Goal: Find specific page/section: Find specific page/section

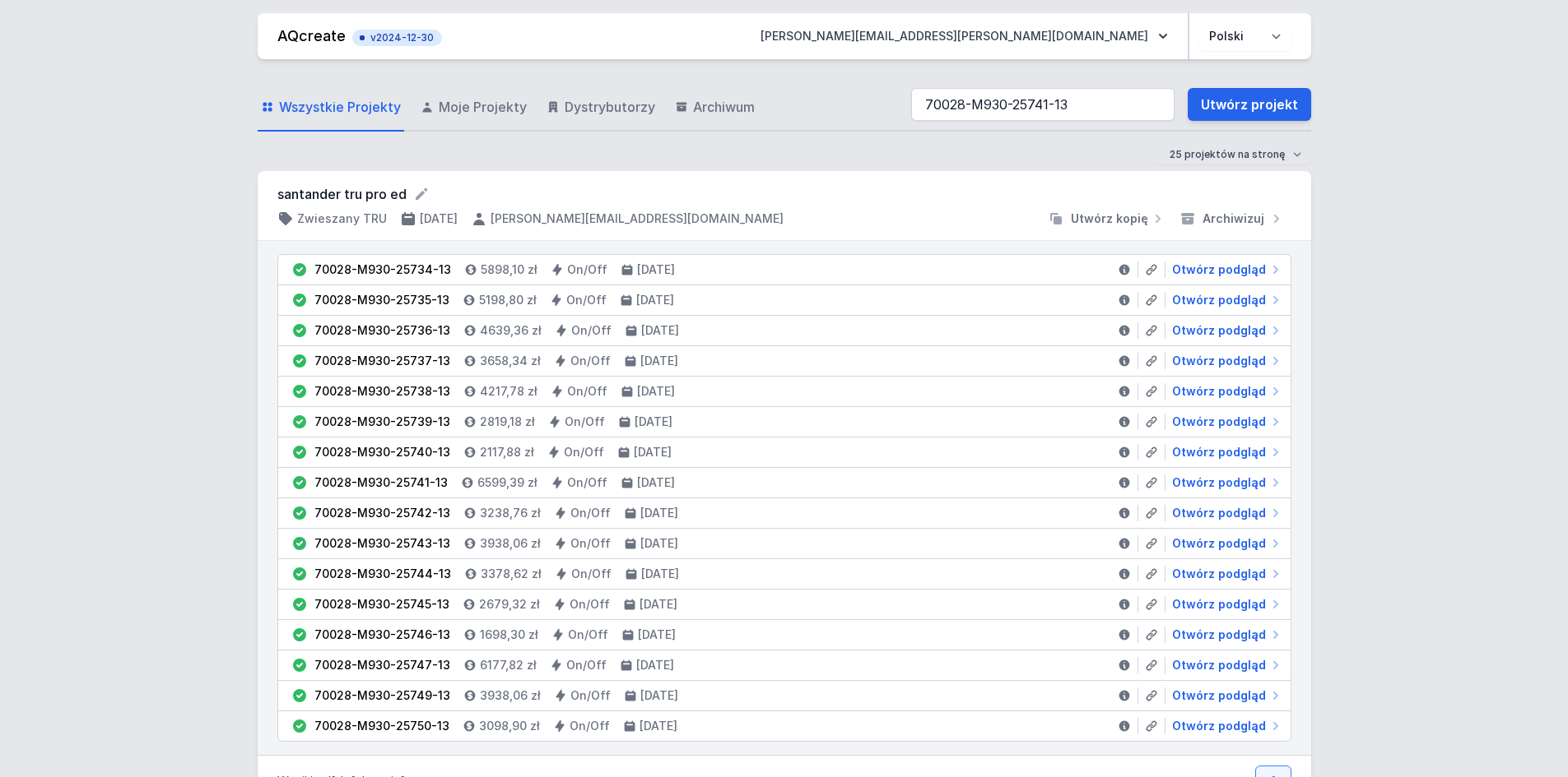
type input "70028-M930-25741-13"
click at [756, 159] on div "25 projektów na stronę 50 projektów na stronę 100 projektów na stronę" at bounding box center [784, 155] width 1054 height 20
click at [1236, 485] on span "Otwórz podgląd" at bounding box center [1219, 482] width 94 height 16
select select "M"
select select "3000"
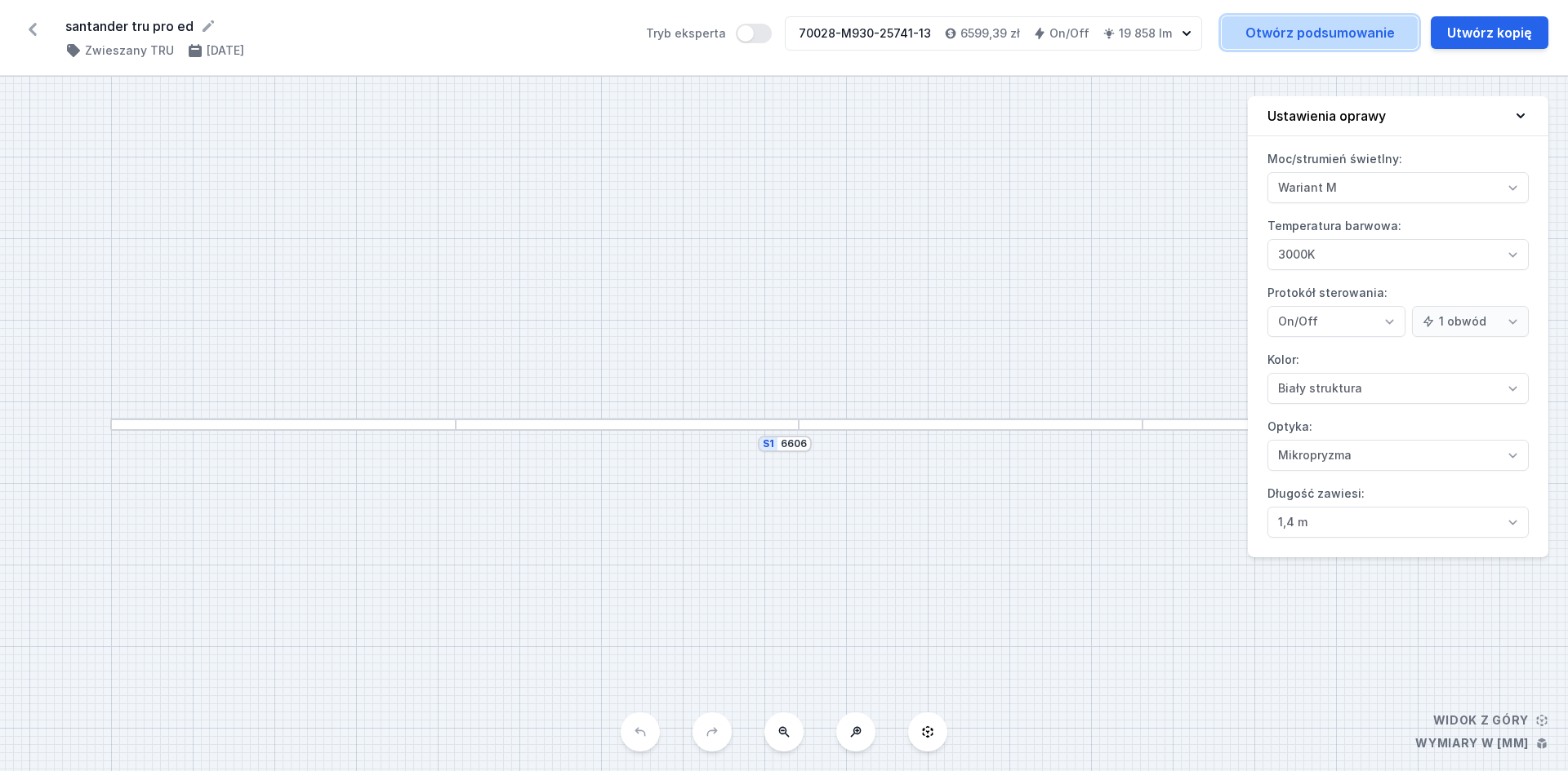
click at [1347, 34] on link "Otwórz podsumowanie" at bounding box center [1319, 32] width 196 height 33
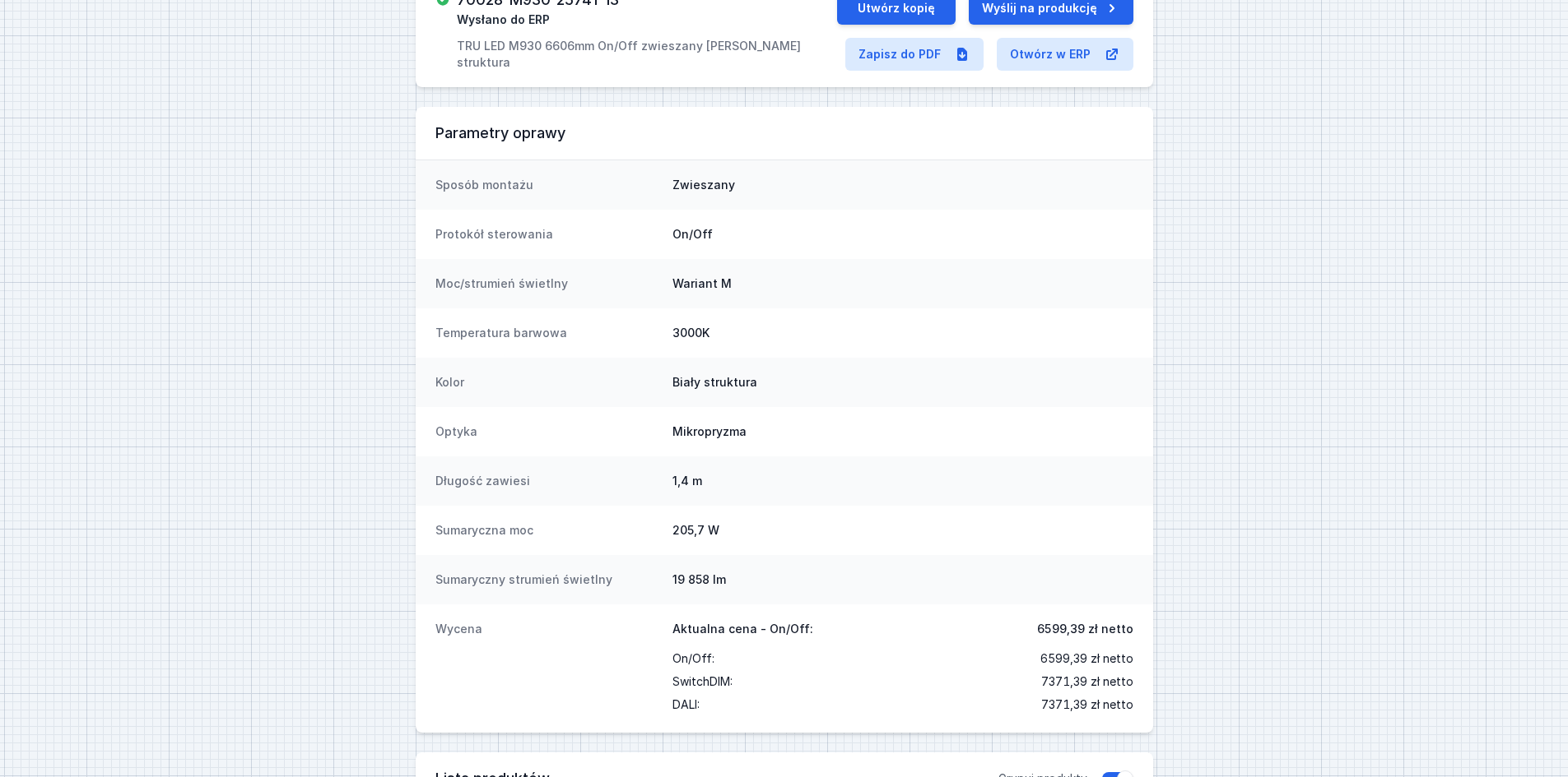
scroll to position [164, 0]
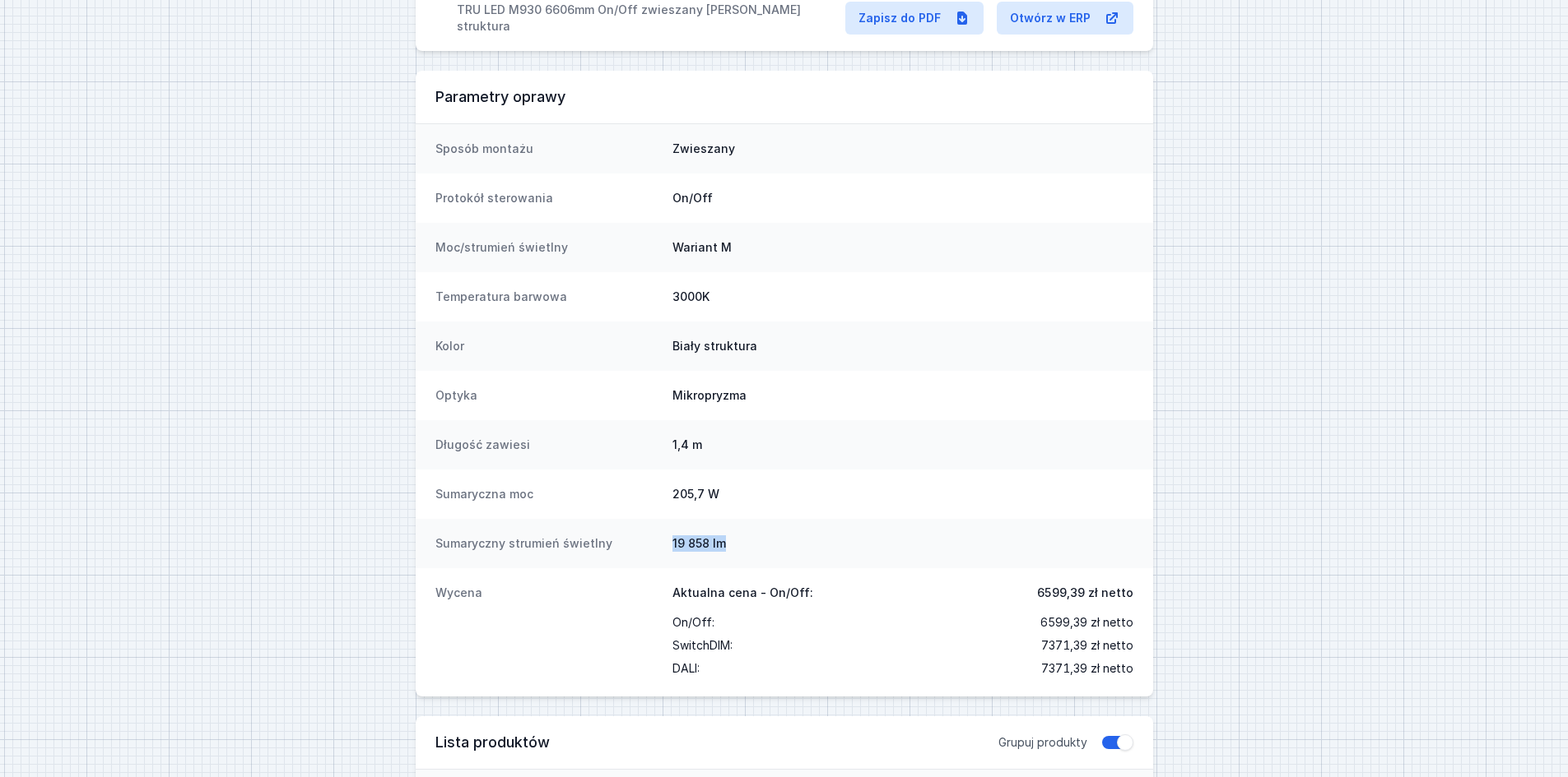
drag, startPoint x: 749, startPoint y: 546, endPoint x: 674, endPoint y: 544, distance: 75.0
click at [674, 544] on dd "19 858 lm" at bounding box center [903, 543] width 461 height 16
copy dd "19 858 lm"
drag, startPoint x: 707, startPoint y: 495, endPoint x: 672, endPoint y: 494, distance: 35.0
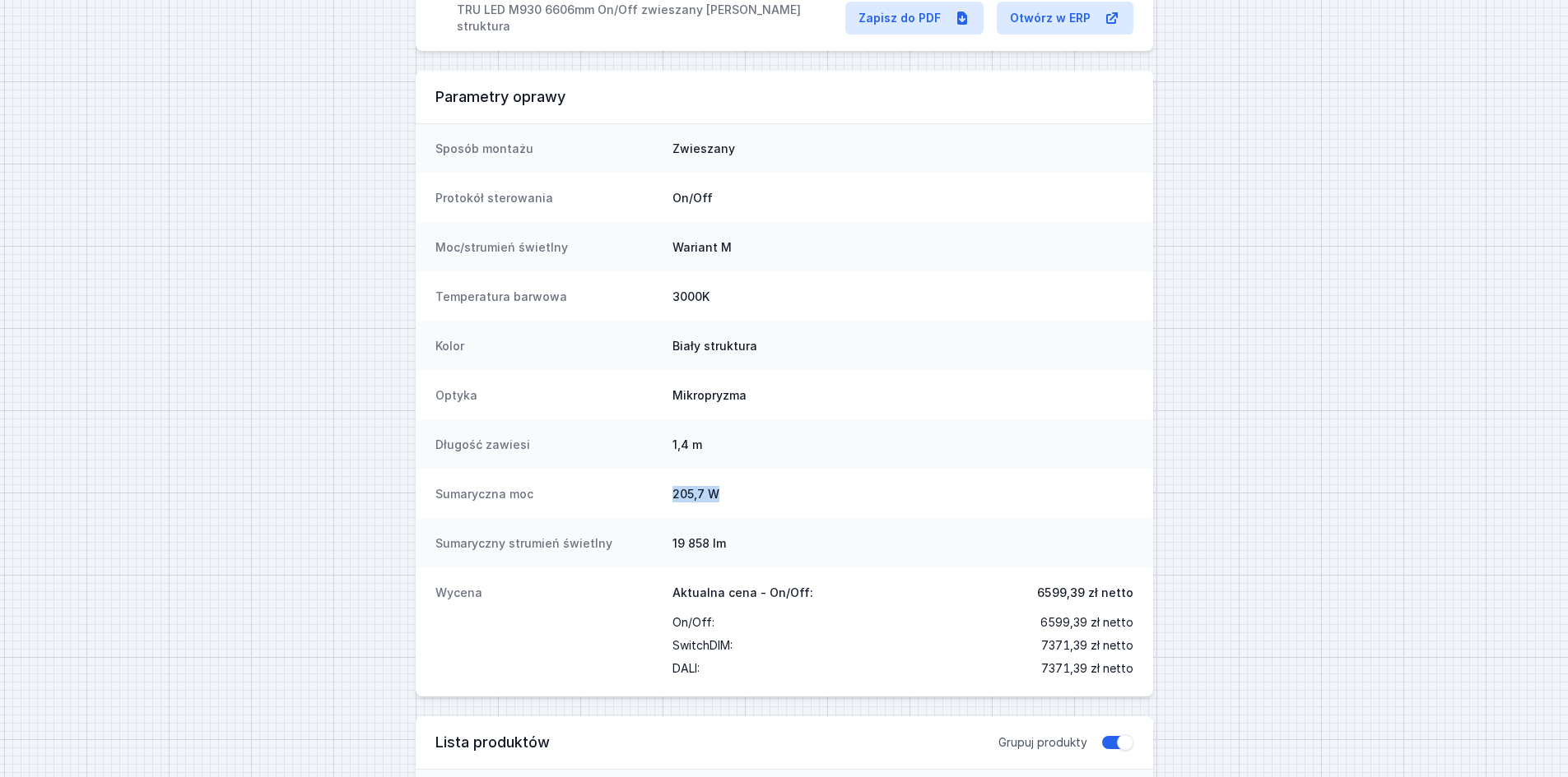
click at [672, 494] on dd "205,7 W" at bounding box center [903, 493] width 461 height 16
copy dd "205,7 W"
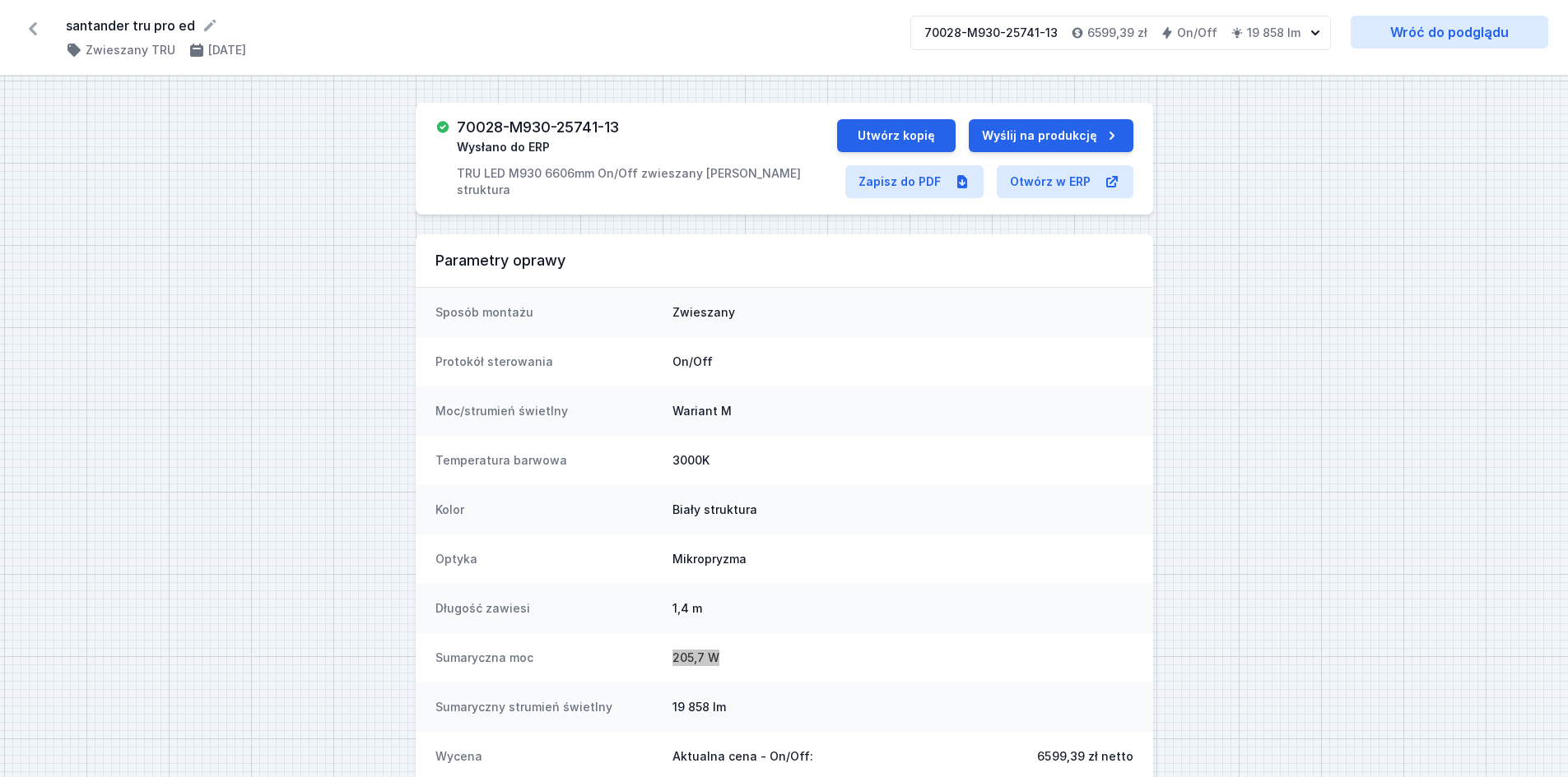
scroll to position [0, 0]
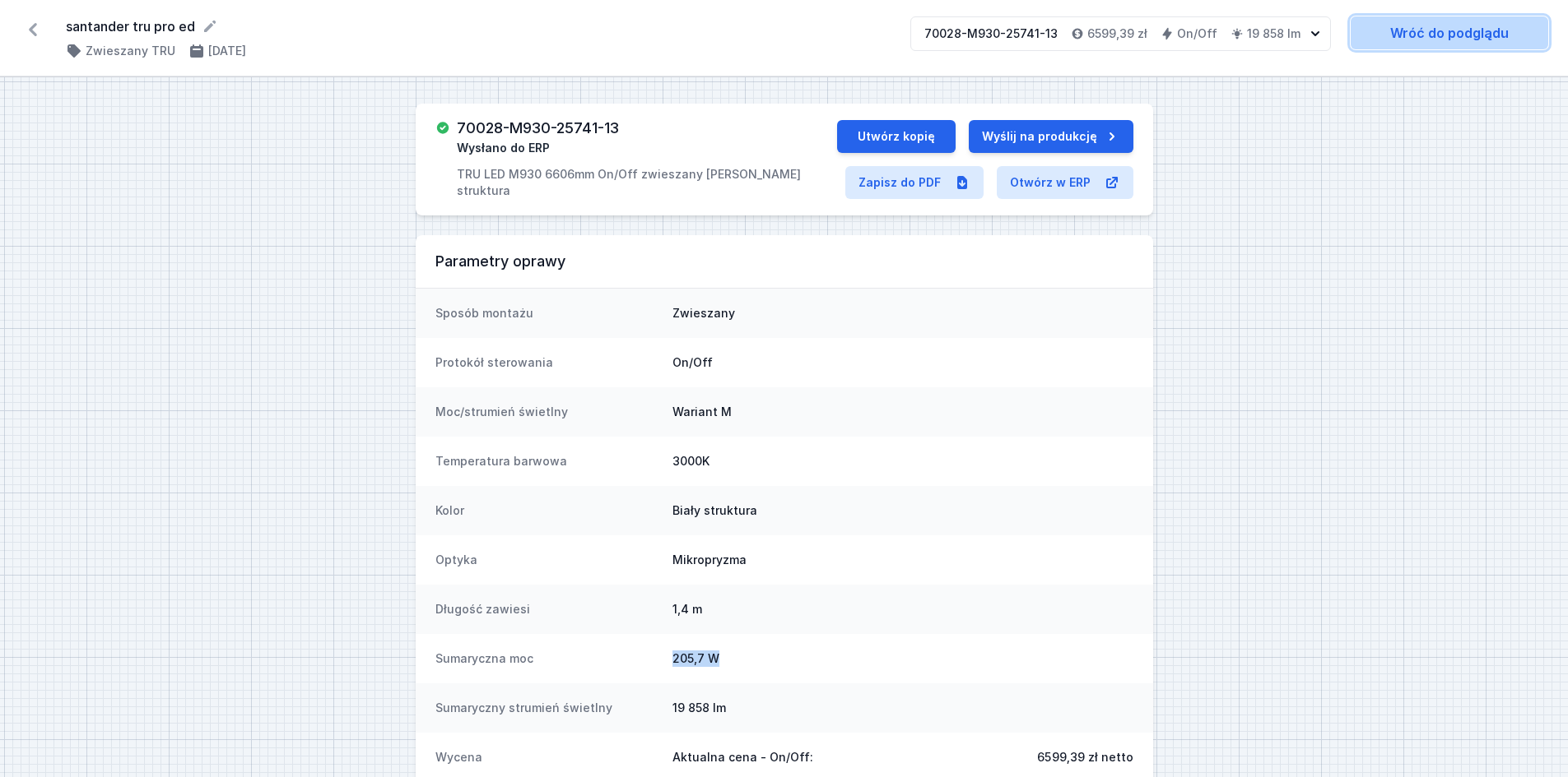
click at [1413, 28] on link "Wróć do podglądu" at bounding box center [1449, 32] width 197 height 33
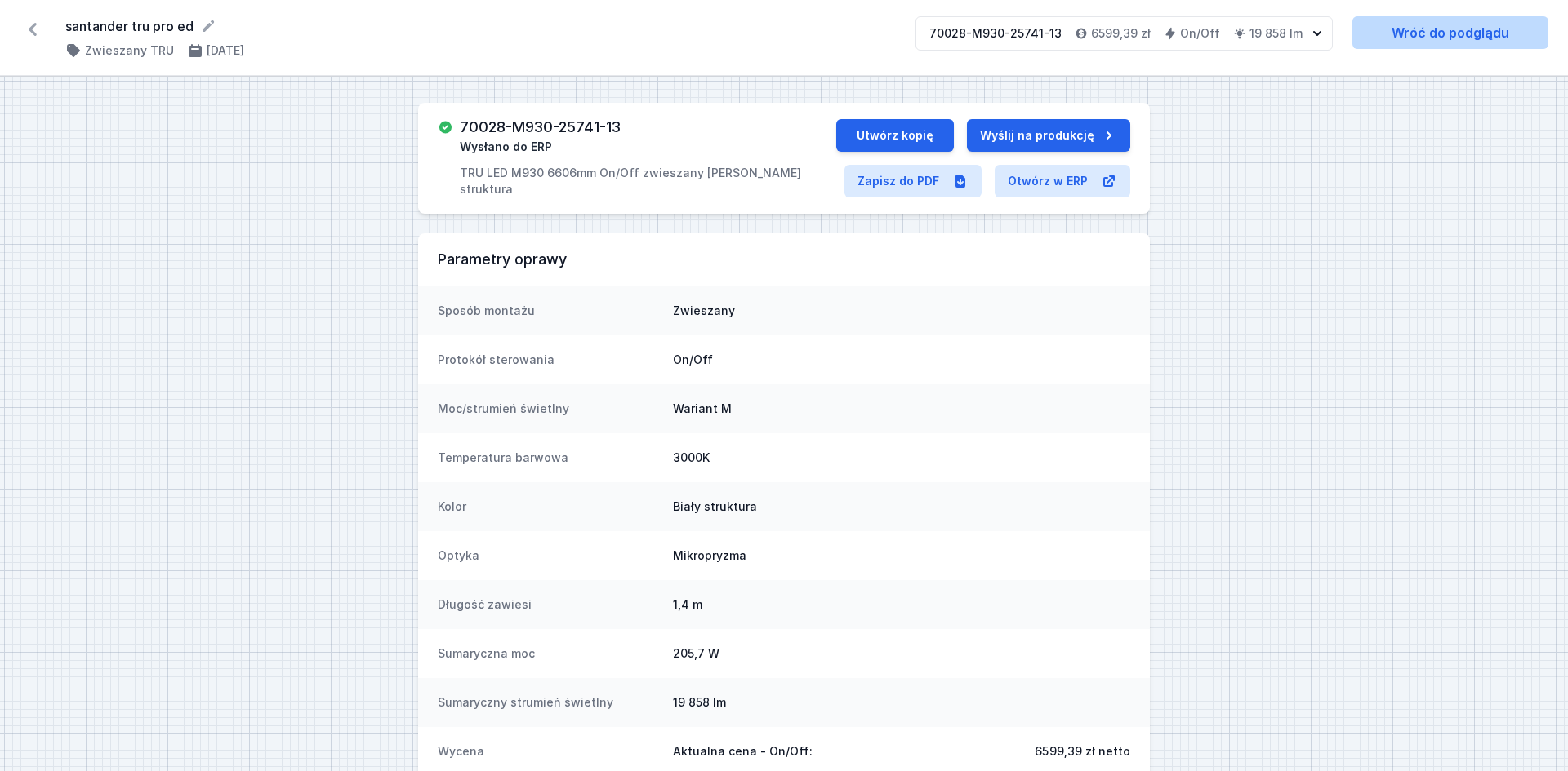
select select "M"
select select "3000"
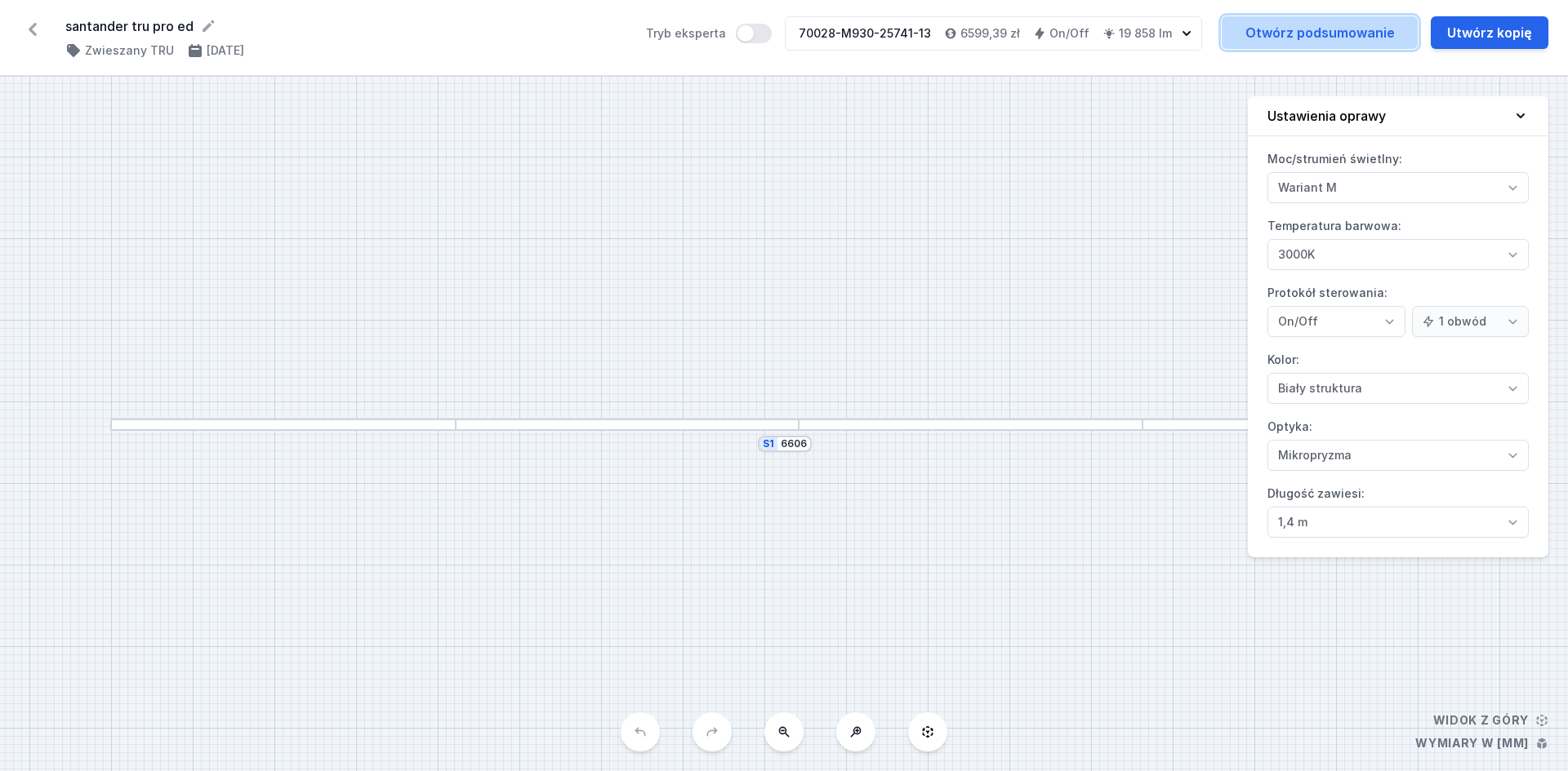
click at [1287, 41] on link "Otwórz podsumowanie" at bounding box center [1319, 32] width 196 height 33
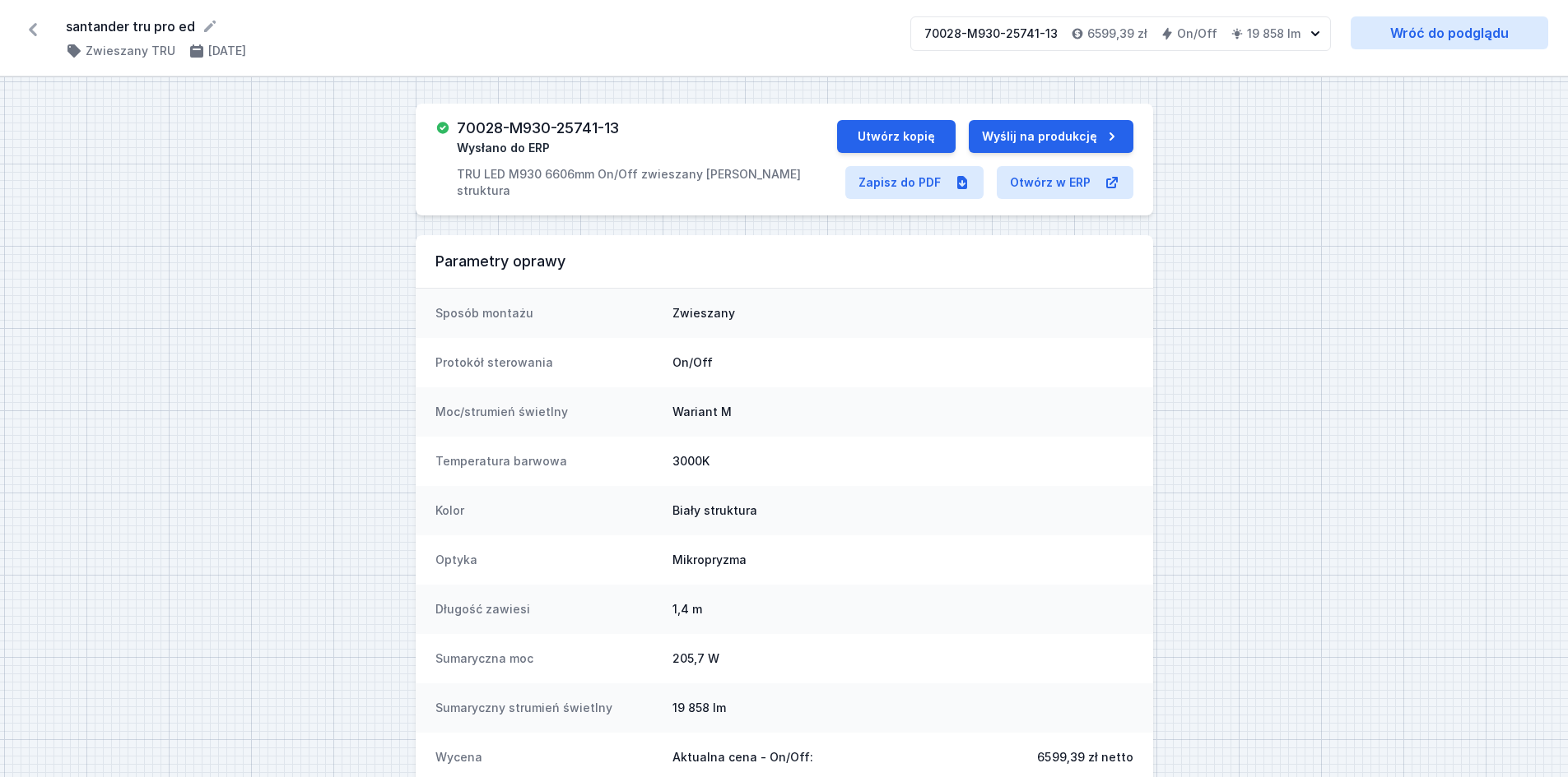
click at [943, 192] on link "Zapisz do PDF" at bounding box center [914, 182] width 139 height 33
click at [587, 127] on h3 "70028-M930-25741-13" at bounding box center [537, 128] width 162 height 16
drag, startPoint x: 775, startPoint y: 176, endPoint x: 459, endPoint y: 193, distance: 316.5
click at [459, 193] on div "70028-M930-25741-13 Wysłano do ERP TRU LED M930 6606mm On/Off zwieszany biały s…" at bounding box center [784, 159] width 737 height 112
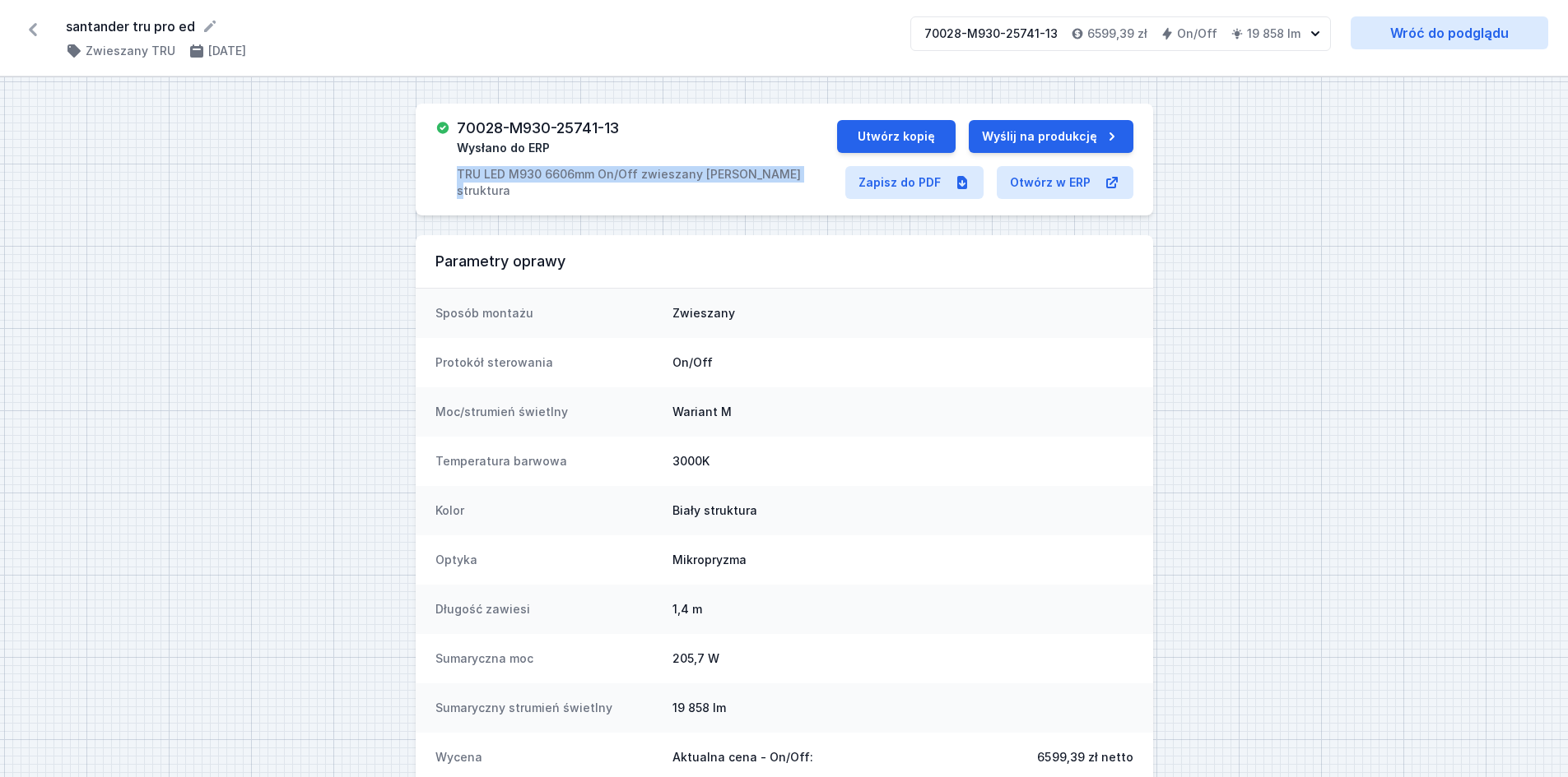
copy p "TRU LED M930 6606mm On/Off zwieszany biały struktura"
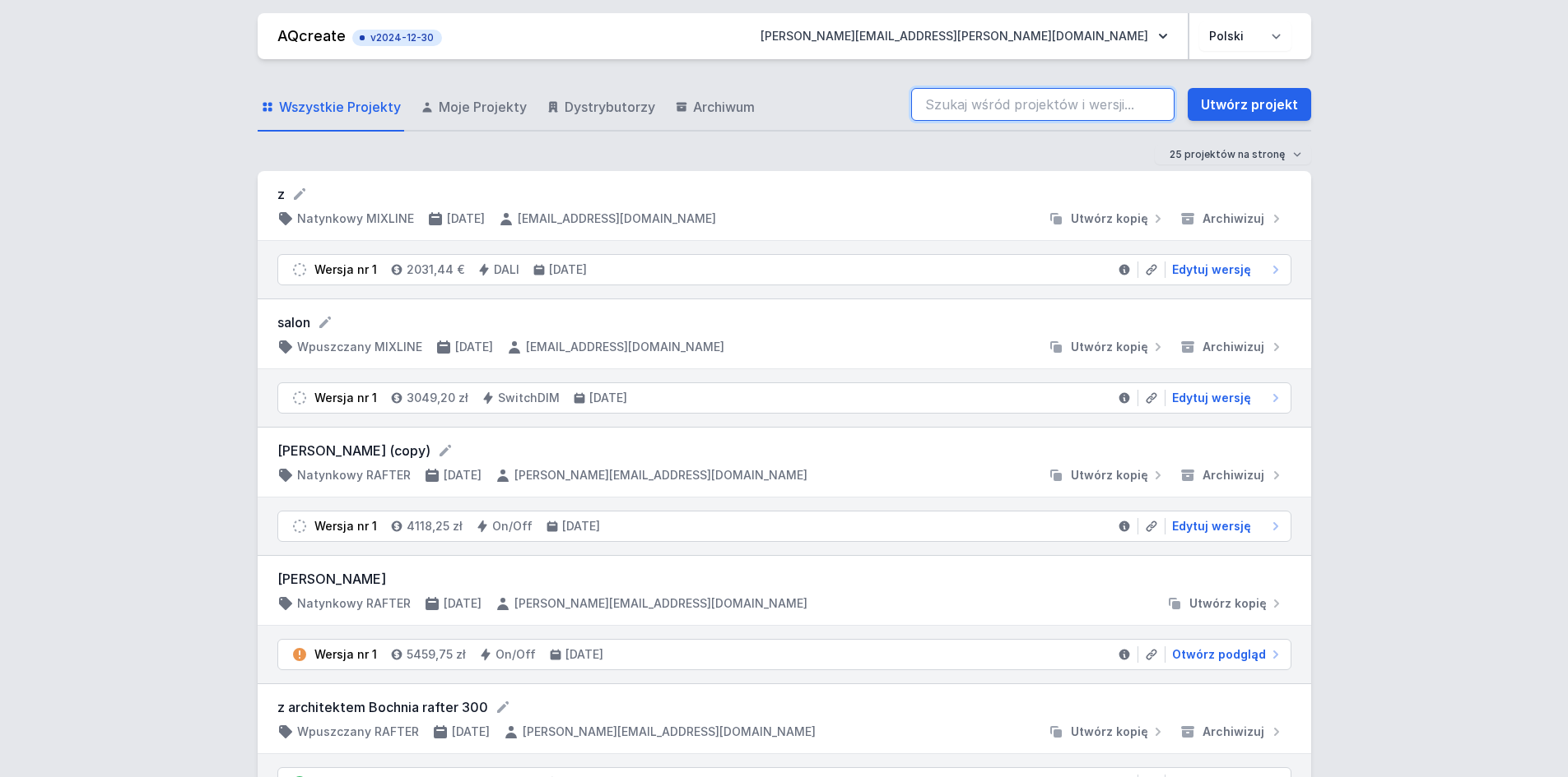
click at [968, 110] on input "search" at bounding box center [1042, 104] width 263 height 33
type input "70201-M940-25424-12"
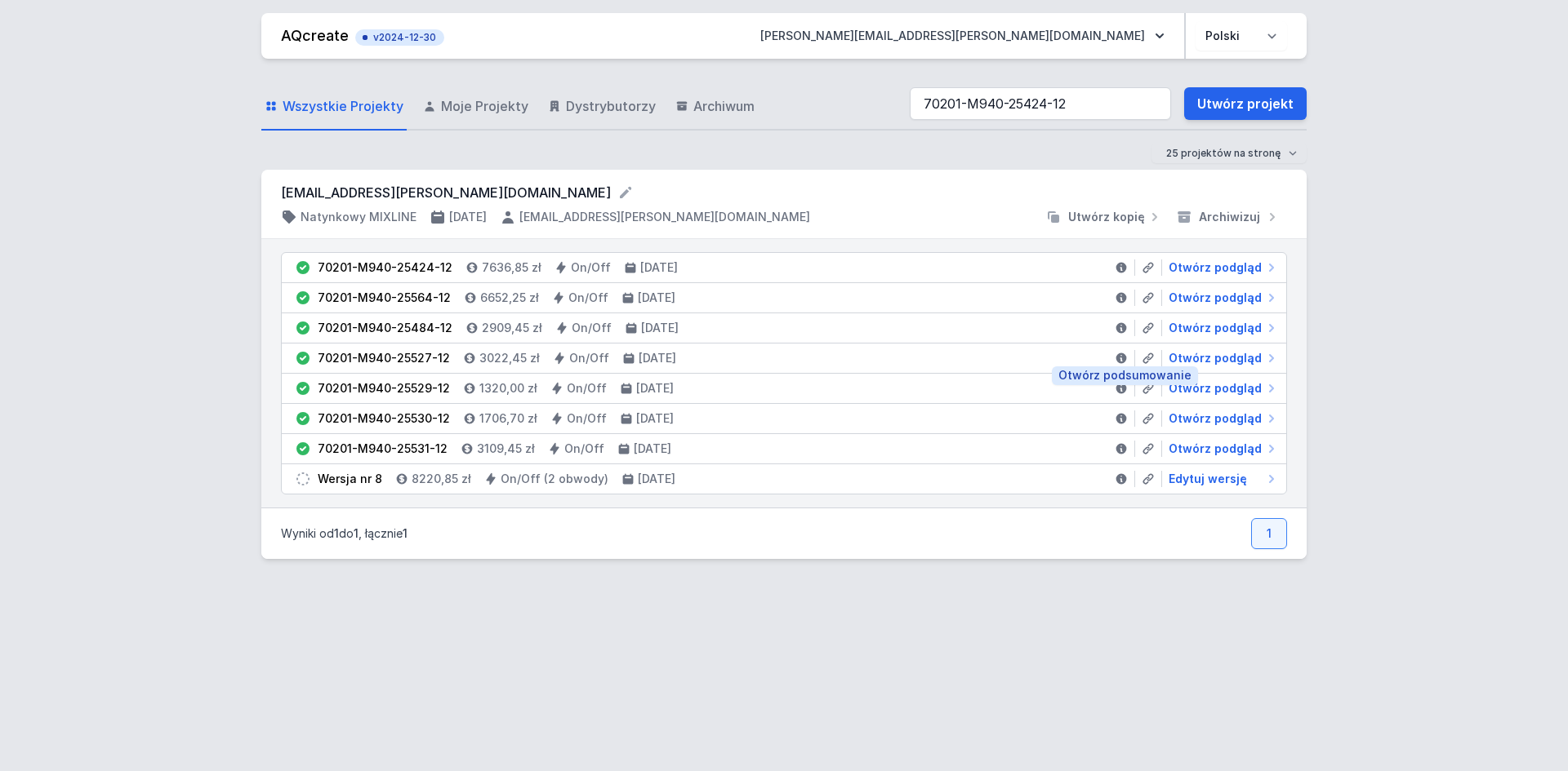
drag, startPoint x: 1125, startPoint y: 360, endPoint x: 1240, endPoint y: 765, distance: 421.0
click at [1125, 360] on icon at bounding box center [1121, 358] width 10 height 10
